Goal: Transaction & Acquisition: Purchase product/service

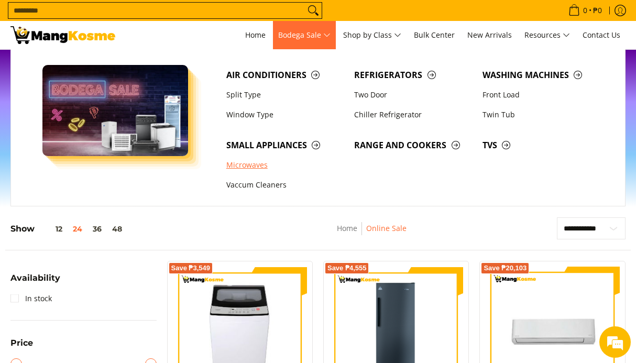
click at [254, 162] on link "Microwaves" at bounding box center [285, 165] width 128 height 20
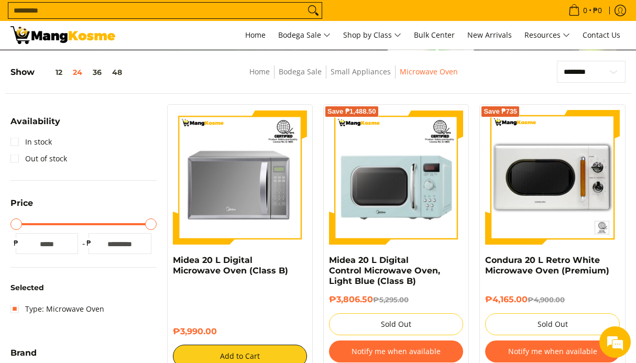
scroll to position [118, 0]
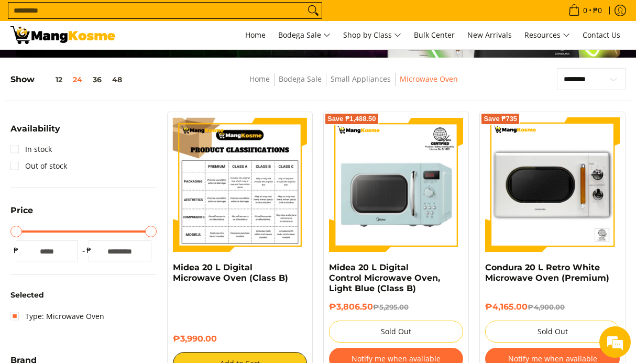
click at [246, 193] on img at bounding box center [240, 184] width 134 height 134
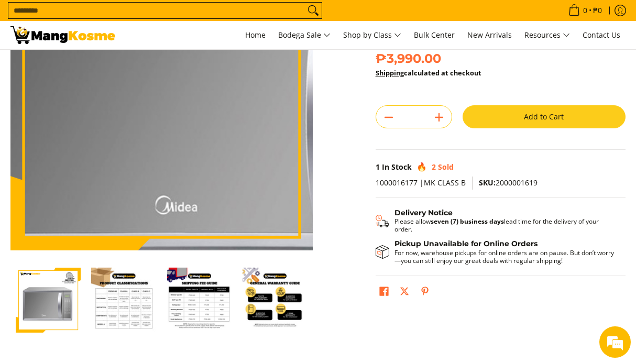
scroll to position [123, 0]
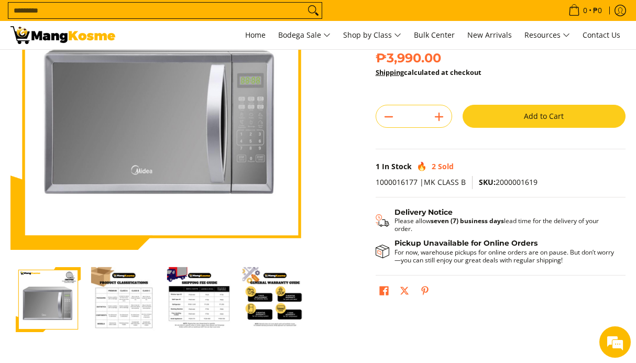
click at [135, 301] on img "Midea 20 L Digital Microwave Oven (Class B)-2" at bounding box center [123, 299] width 65 height 65
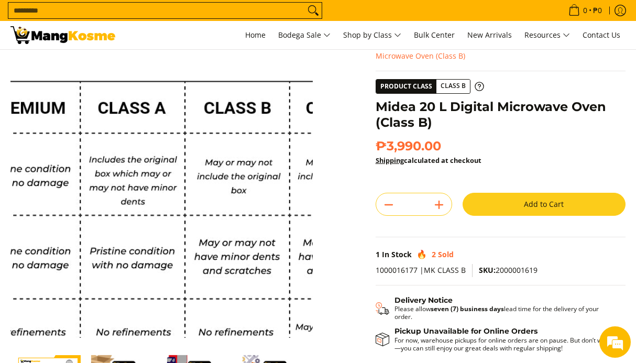
scroll to position [121, 0]
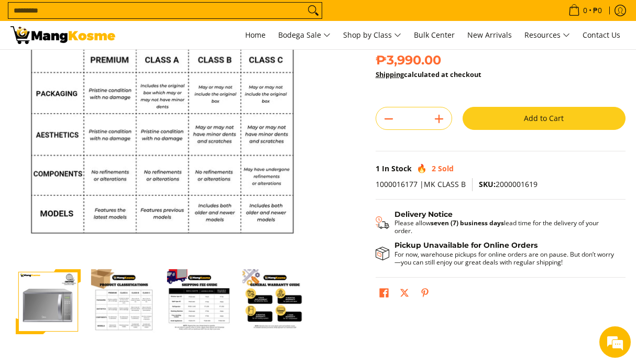
click at [201, 313] on img "Midea 20 L Digital Microwave Oven (Class B)-3" at bounding box center [199, 301] width 65 height 65
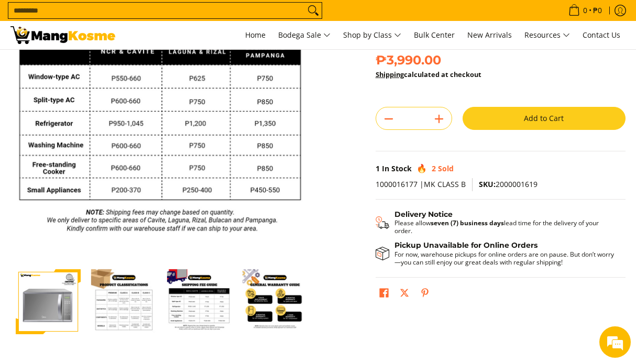
click at [281, 314] on img "general-warranty-guide-infographic-mang-kosme" at bounding box center [274, 301] width 65 height 65
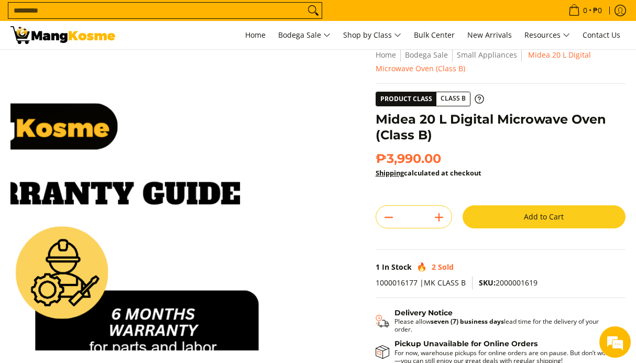
scroll to position [20, 0]
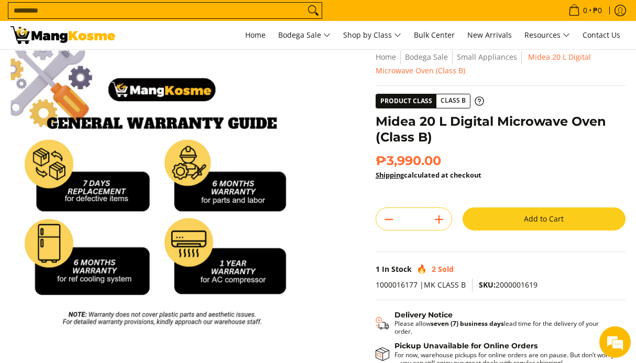
click at [534, 219] on button "Add to Cart" at bounding box center [543, 218] width 163 height 23
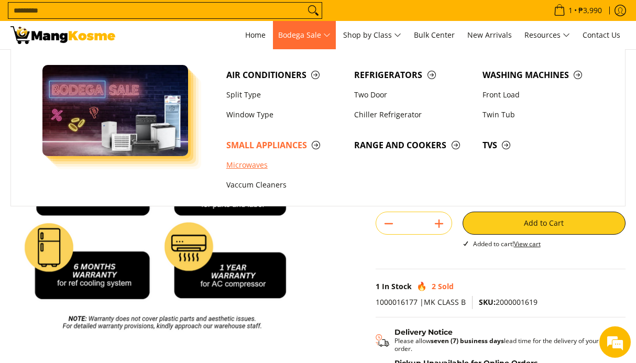
scroll to position [0, 0]
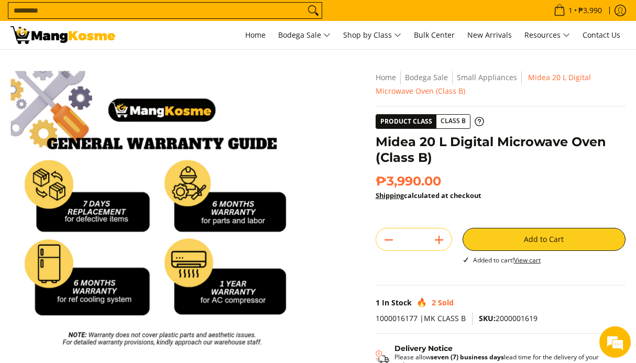
click at [268, 11] on input "Search..." at bounding box center [156, 11] width 296 height 16
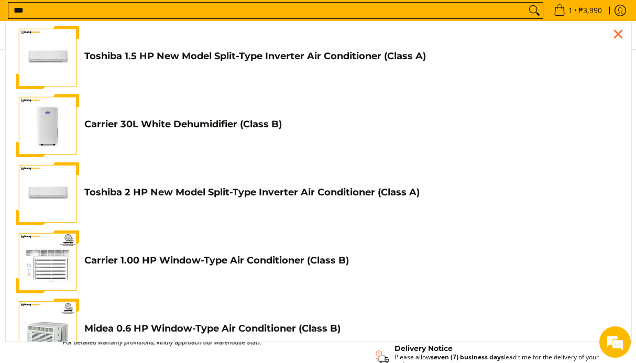
type input "***"
click at [526, 3] on button "Search" at bounding box center [534, 11] width 17 height 16
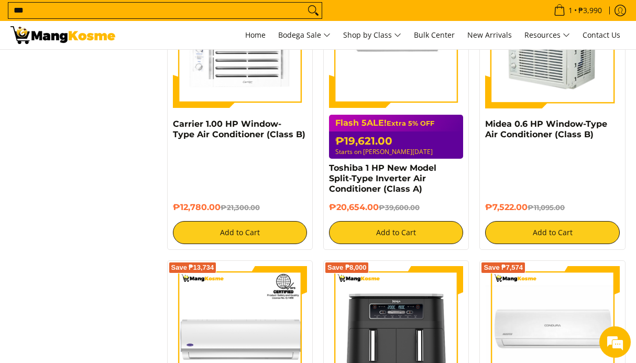
scroll to position [527, 0]
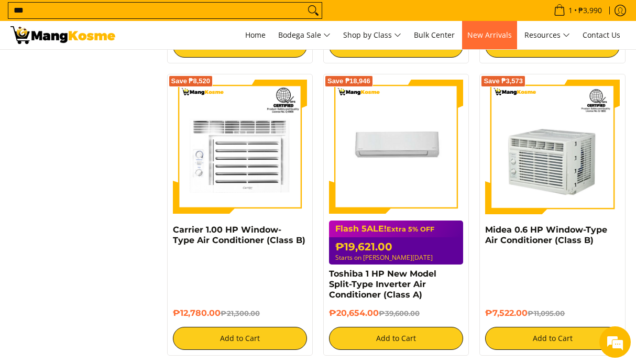
click at [497, 35] on span "New Arrivals" at bounding box center [489, 35] width 45 height 10
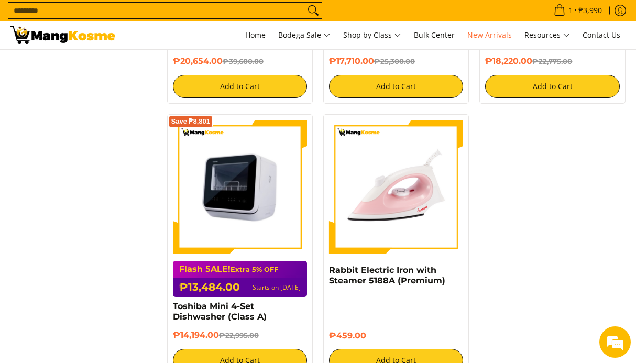
scroll to position [1494, 0]
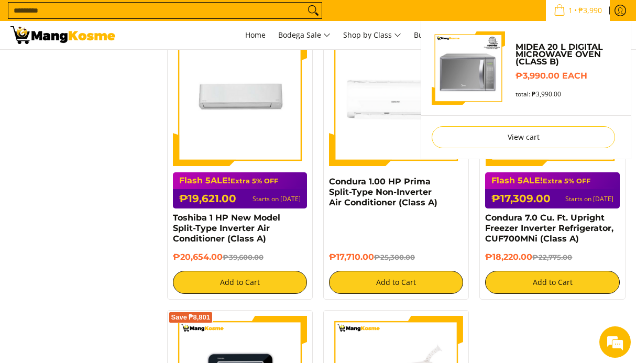
click at [458, 74] on img "Sub Menu" at bounding box center [467, 67] width 73 height 73
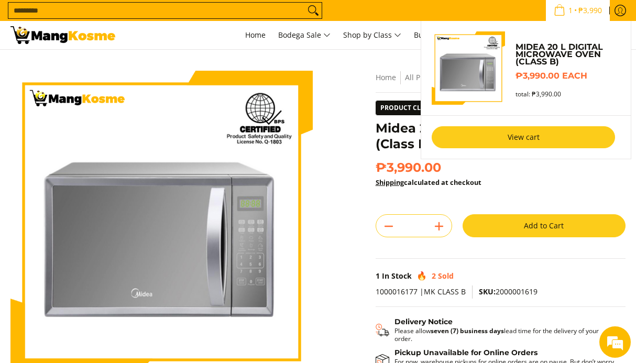
click at [534, 137] on link "View cart" at bounding box center [522, 137] width 183 height 22
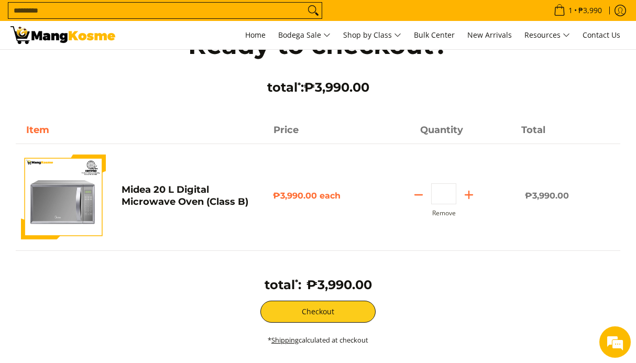
scroll to position [36, 0]
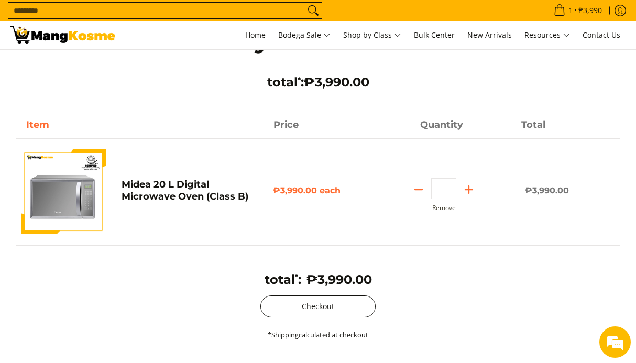
click at [333, 306] on button "Checkout" at bounding box center [317, 306] width 115 height 22
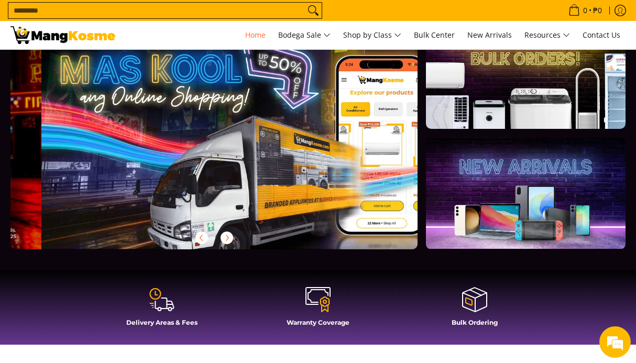
scroll to position [0, 407]
